Goal: Navigation & Orientation: Find specific page/section

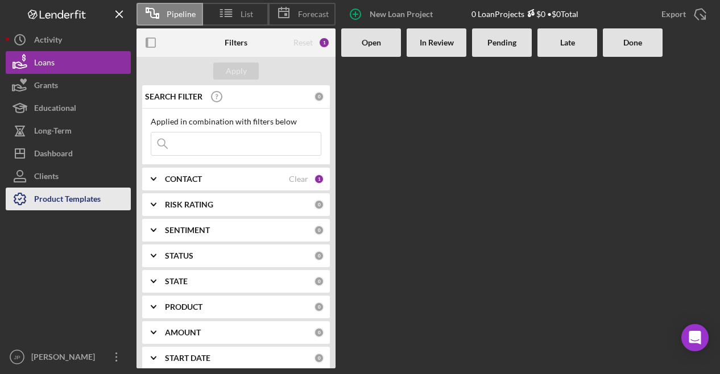
click at [77, 198] on div "Product Templates" at bounding box center [67, 201] width 67 height 26
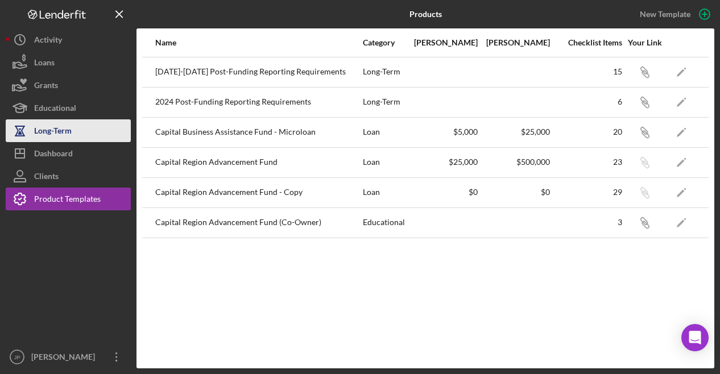
click at [45, 125] on div "Long-Term" at bounding box center [53, 132] width 38 height 26
